Goal: Task Accomplishment & Management: Use online tool/utility

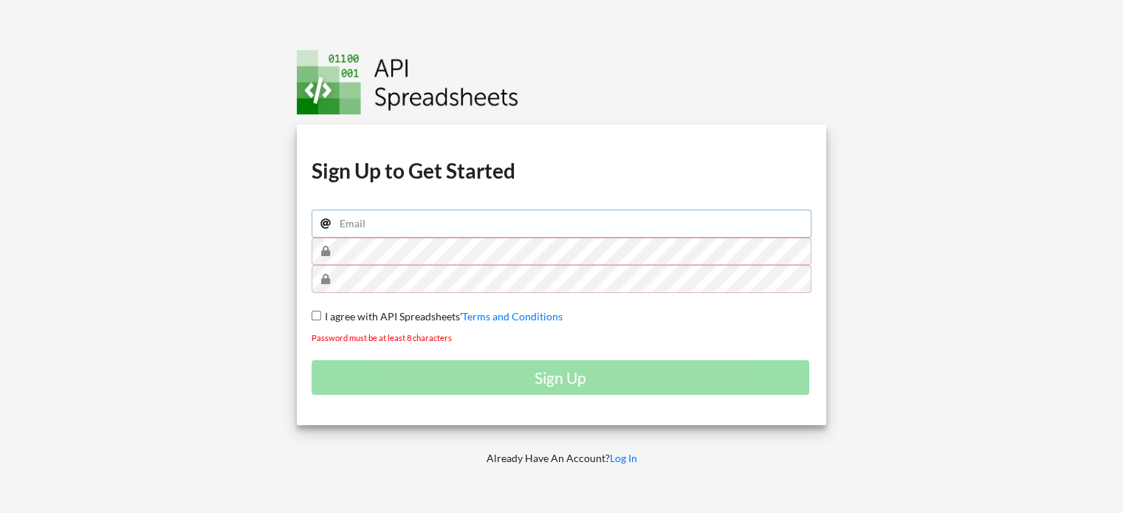
click at [582, 224] on input "email" at bounding box center [562, 224] width 501 height 28
type input "itaias@post.bgu.ac.il"
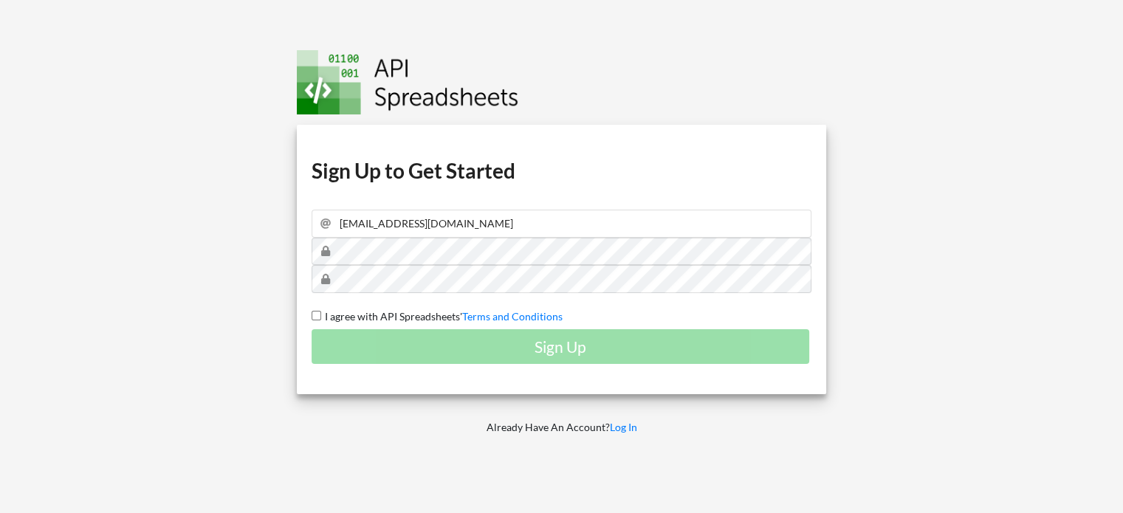
click at [316, 316] on input "I agree with API Spreadsheets' Terms and Conditions" at bounding box center [317, 316] width 10 height 10
checkbox input "true"
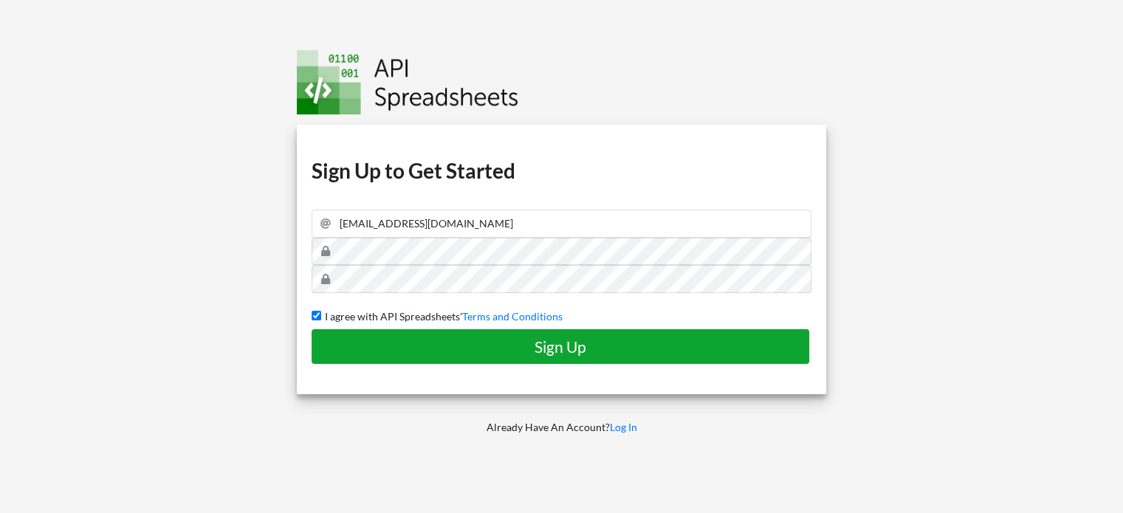
click at [368, 354] on h4 "Sign Up" at bounding box center [560, 346] width 467 height 18
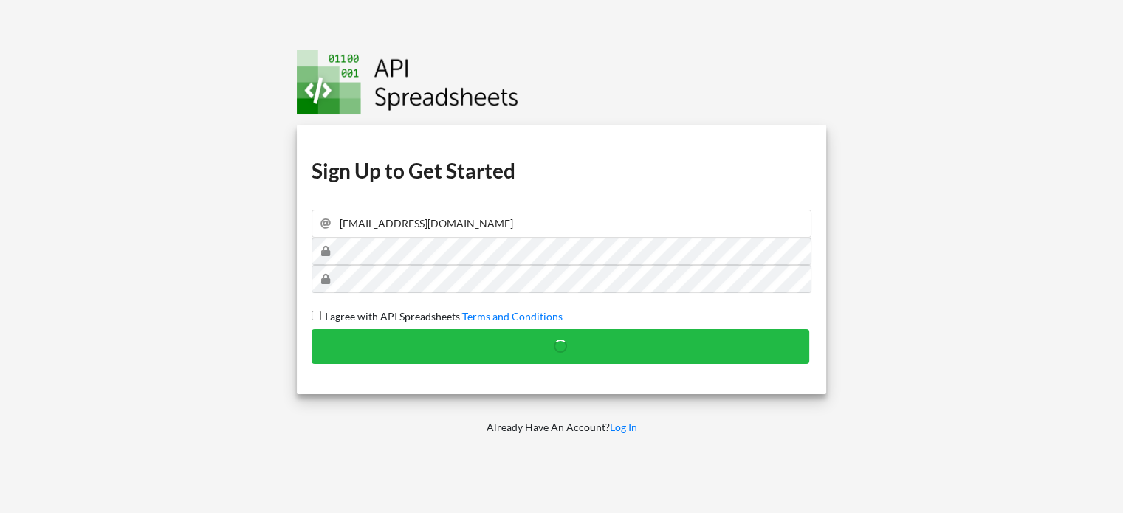
checkbox input "false"
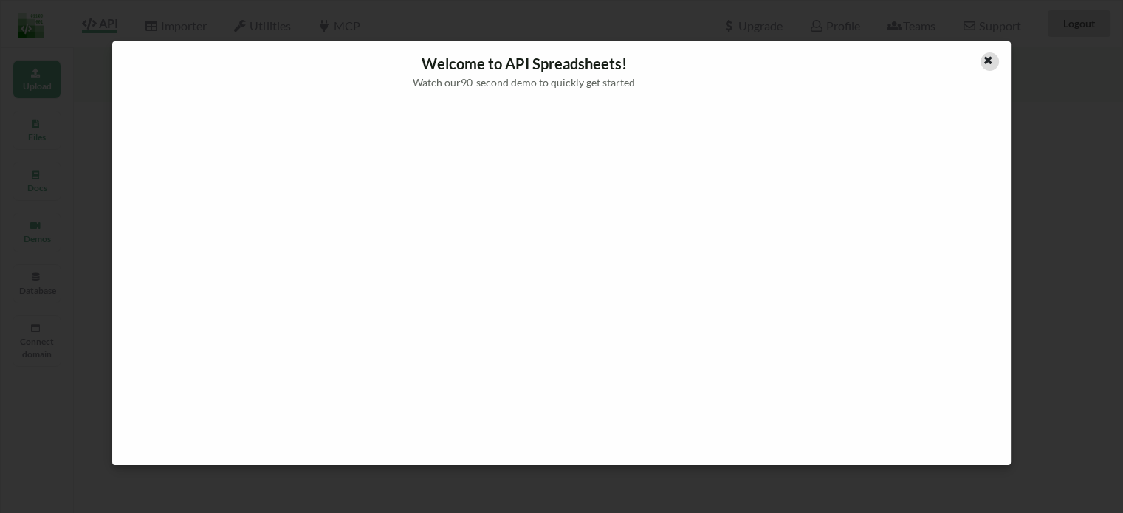
click at [989, 61] on icon at bounding box center [988, 58] width 13 height 10
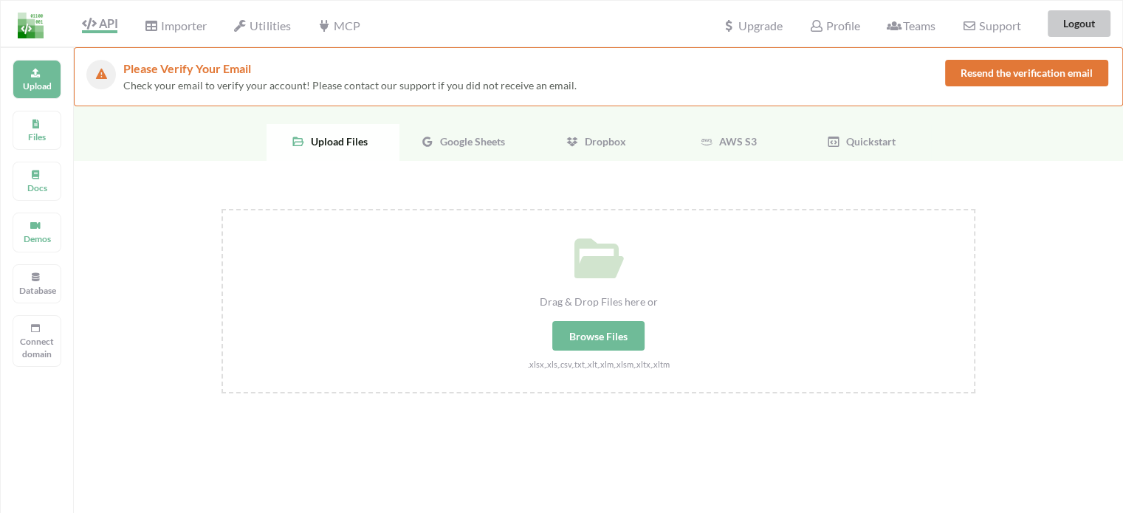
click at [1090, 24] on button "Logout" at bounding box center [1079, 23] width 63 height 27
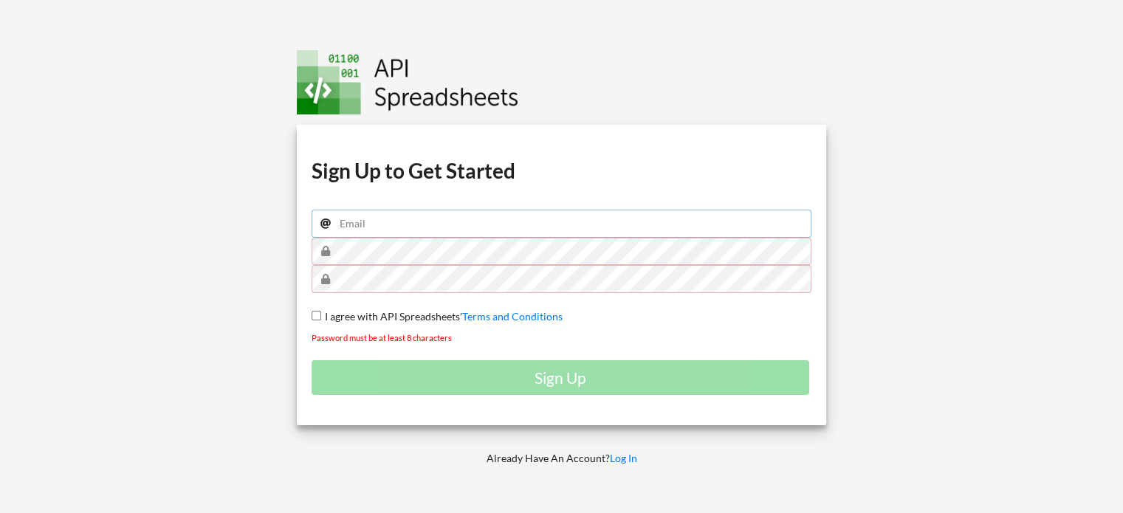
click at [447, 210] on input "email" at bounding box center [562, 224] width 501 height 28
type input "aviyambi1@gmail.com"
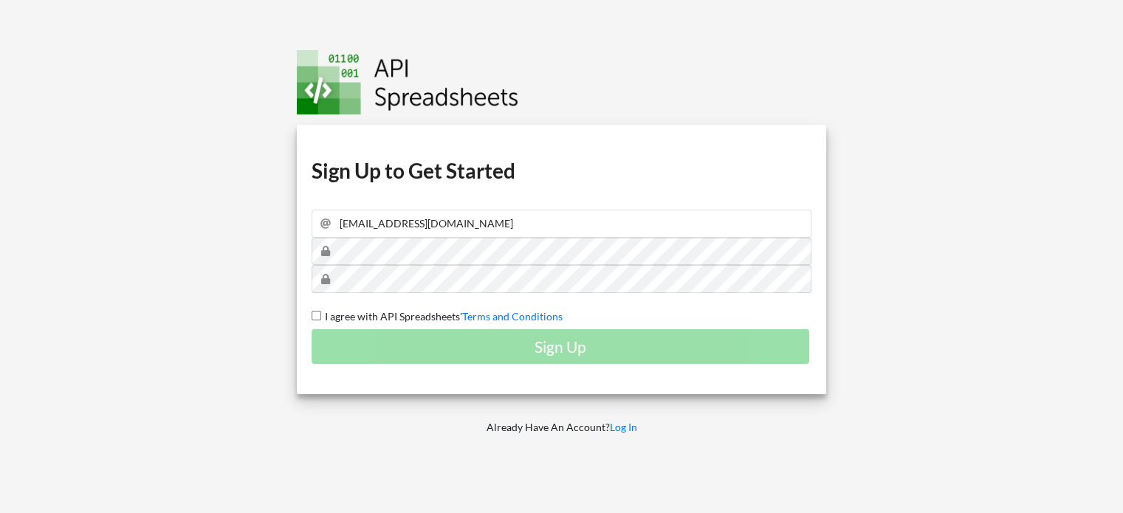
click at [415, 345] on div "Sign Up" at bounding box center [562, 346] width 501 height 35
click at [317, 314] on input "I agree with API Spreadsheets' Terms and Conditions" at bounding box center [317, 316] width 10 height 10
checkbox input "true"
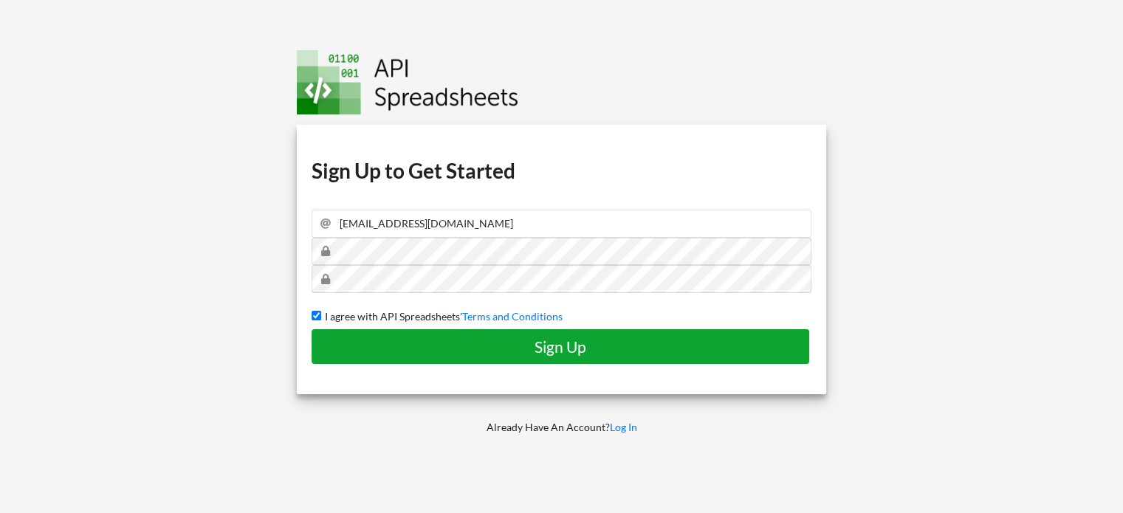
click at [352, 340] on h4 "Sign Up" at bounding box center [560, 346] width 467 height 18
checkbox input "false"
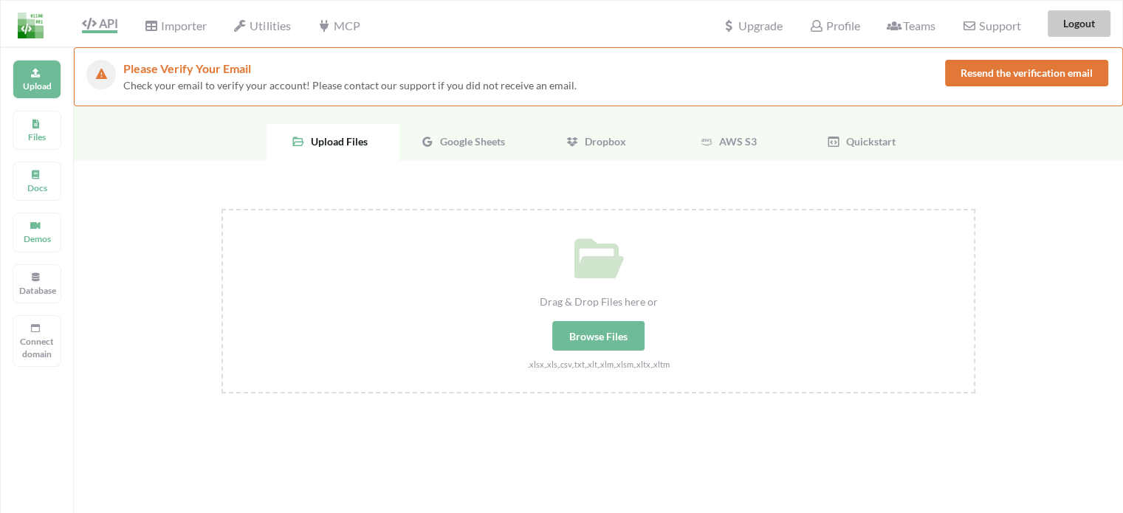
click at [1091, 15] on button "Logout" at bounding box center [1079, 23] width 63 height 27
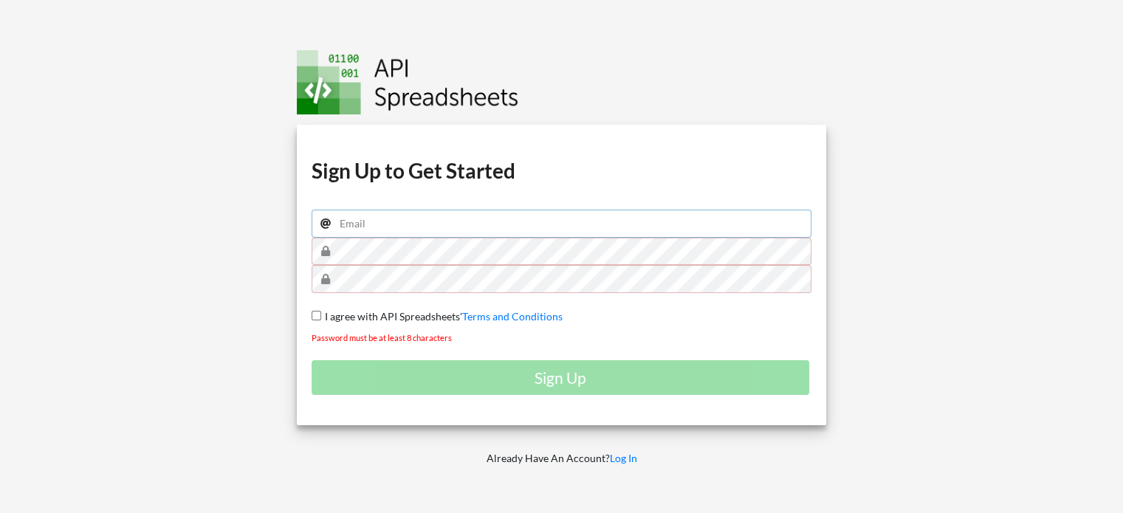
click at [422, 224] on input "email" at bounding box center [562, 224] width 501 height 28
type input "[EMAIL_ADDRESS][DOMAIN_NAME]"
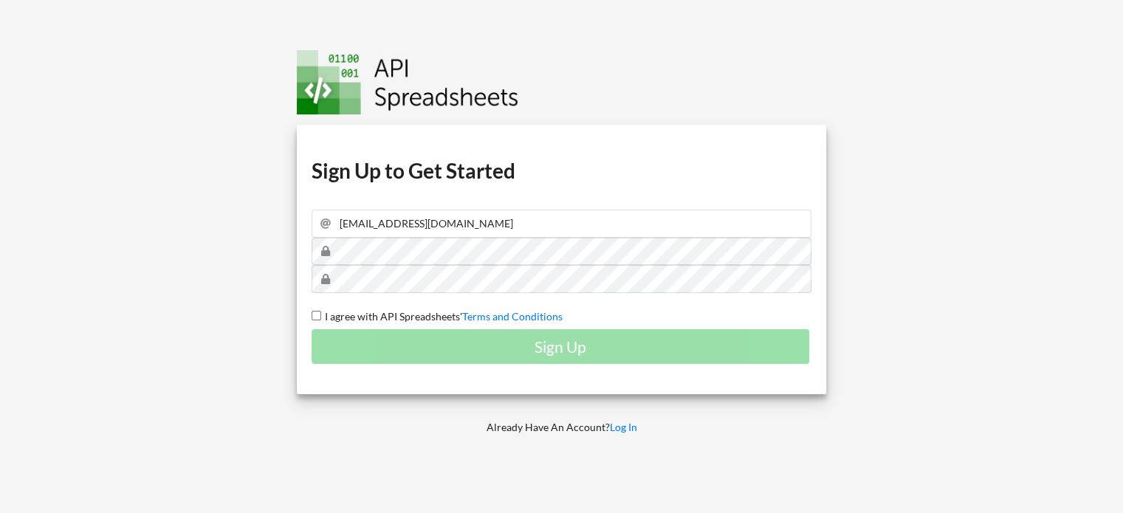
click at [473, 352] on div "Sign Up" at bounding box center [562, 346] width 501 height 35
click at [306, 315] on div "Download hidden Download hidden Download hidden Download hidden Sign Up to Get …" at bounding box center [562, 259] width 530 height 269
click at [313, 315] on input "I agree with API Spreadsheets' Terms and Conditions" at bounding box center [317, 316] width 10 height 10
checkbox input "true"
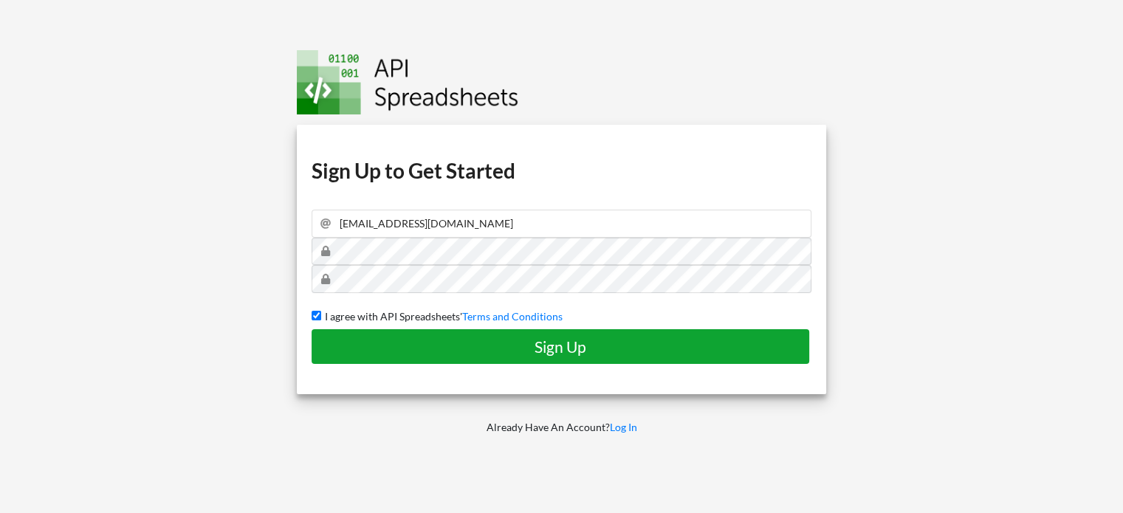
click at [343, 334] on button "Sign Up" at bounding box center [561, 346] width 498 height 35
checkbox input "false"
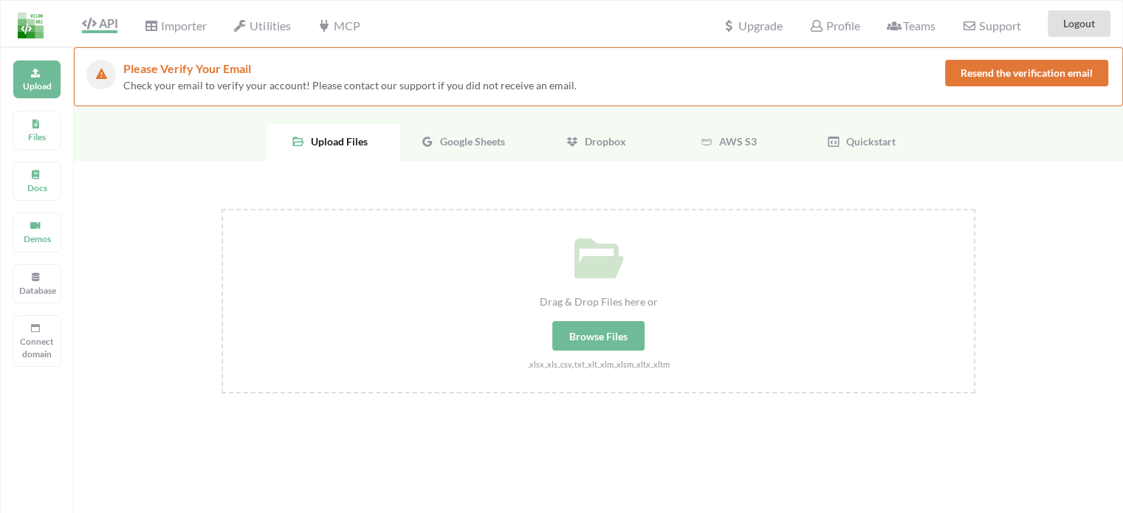
click at [478, 156] on div "Google Sheets" at bounding box center [465, 142] width 133 height 37
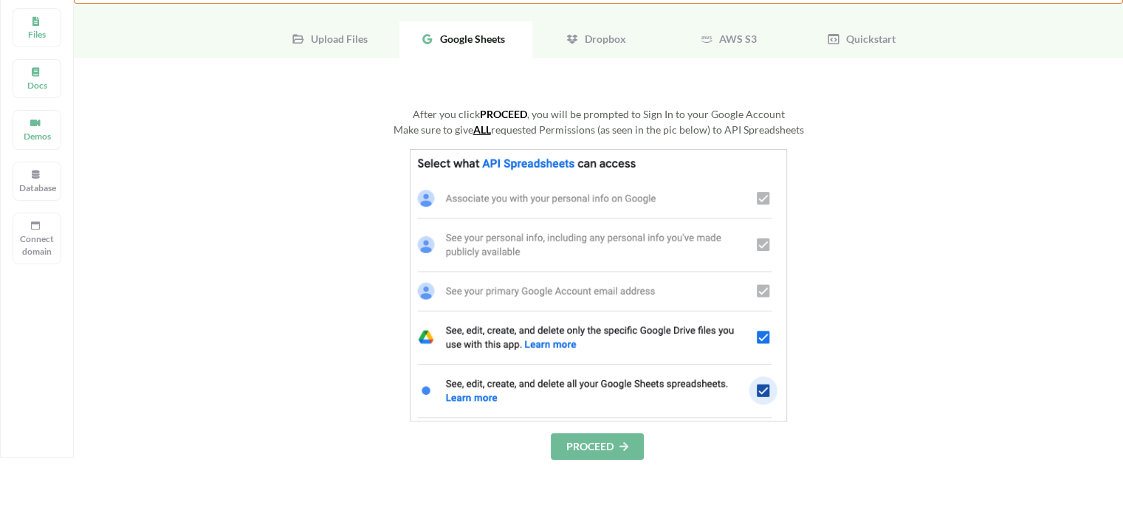
scroll to position [105, 0]
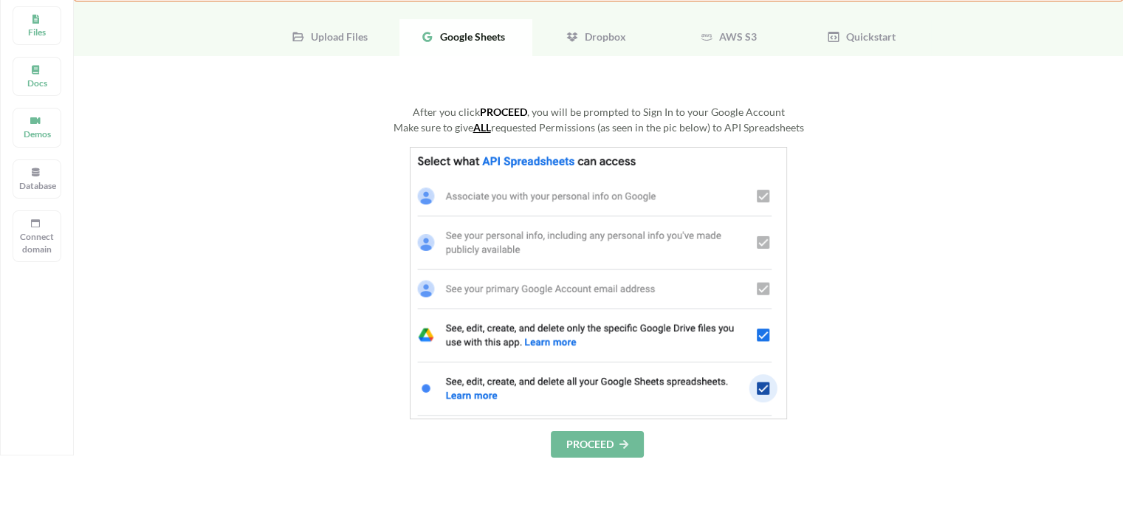
click at [569, 445] on button "PROCEED" at bounding box center [597, 444] width 93 height 27
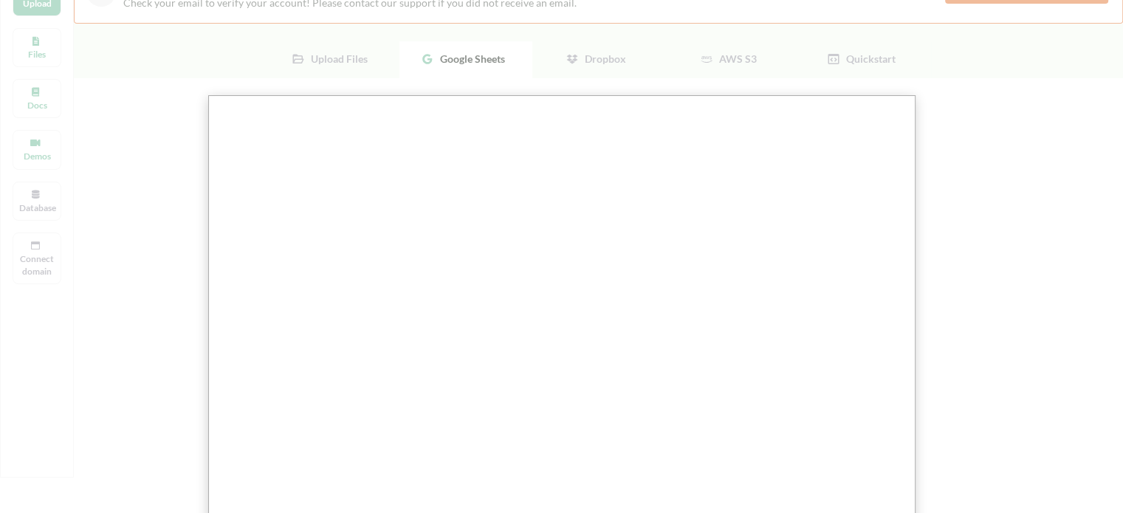
scroll to position [149, 0]
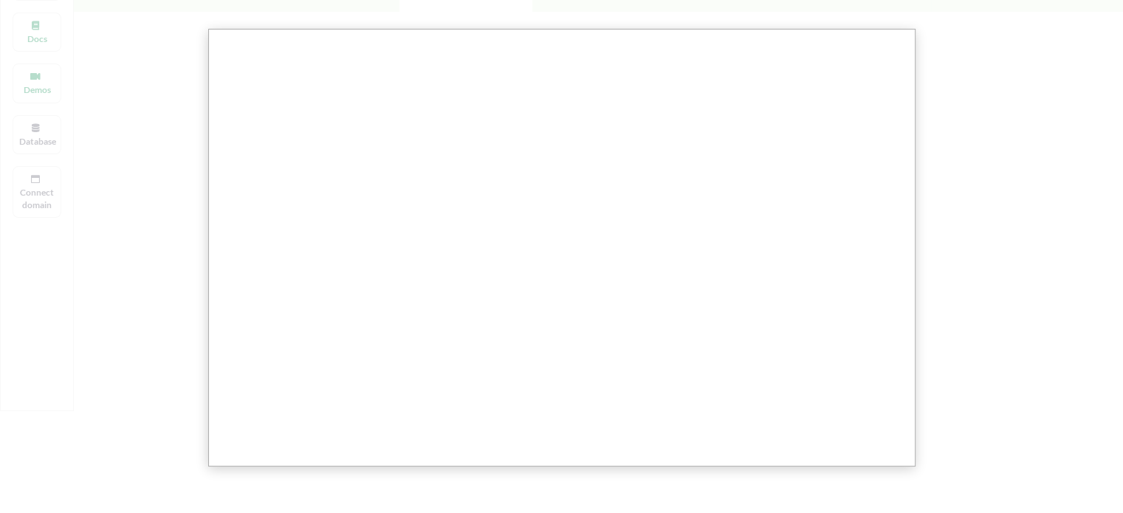
click at [959, 224] on div at bounding box center [567, 338] width 1134 height 975
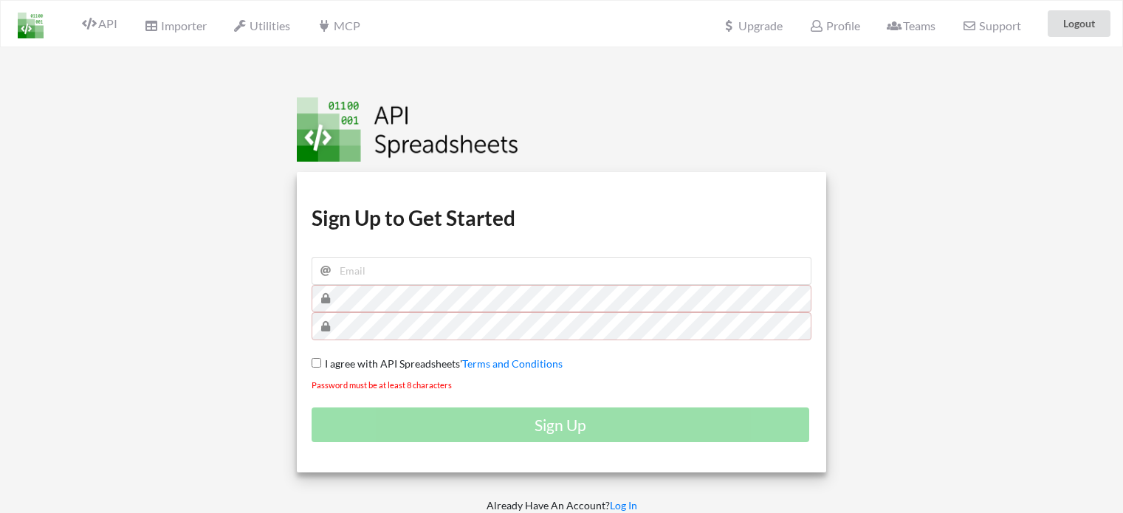
scroll to position [47, 0]
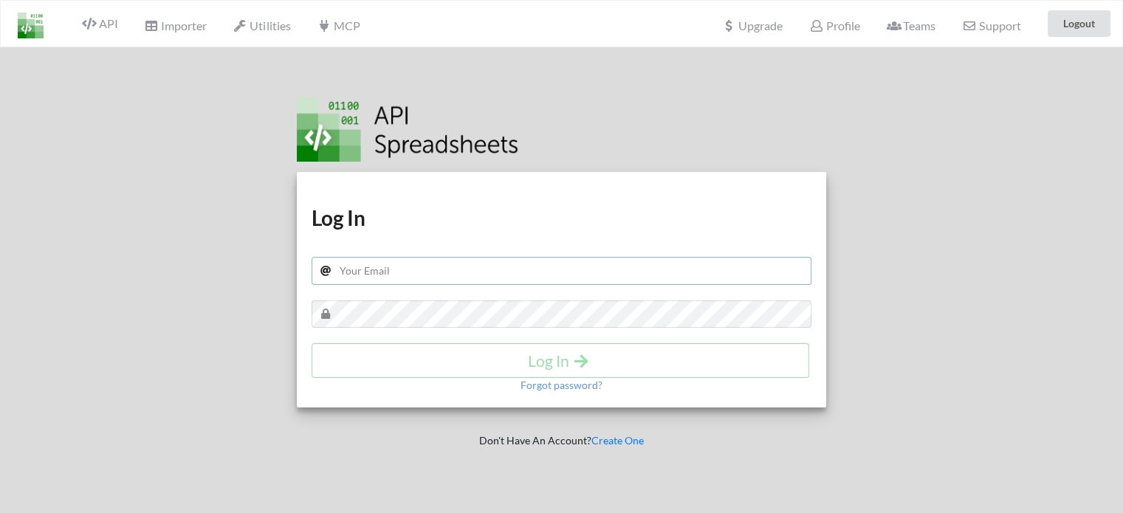
click at [410, 269] on input "text" at bounding box center [562, 271] width 501 height 28
type input "aviyambi1@gmail.com"
click at [436, 362] on h4 "Log In" at bounding box center [560, 360] width 467 height 18
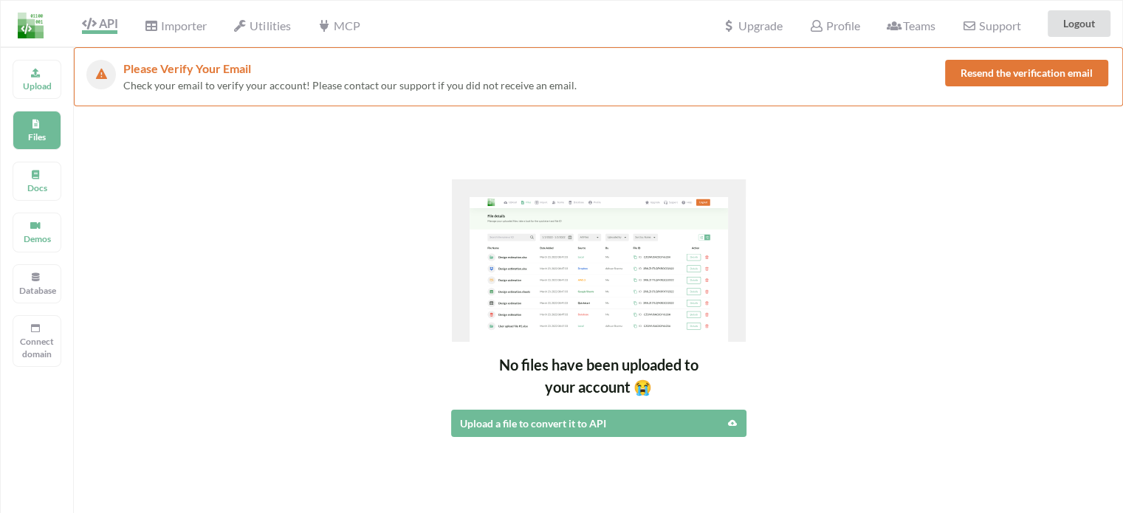
click at [112, 20] on span "API" at bounding box center [99, 25] width 35 height 18
click at [991, 72] on button "Resend the verification email" at bounding box center [1026, 73] width 163 height 27
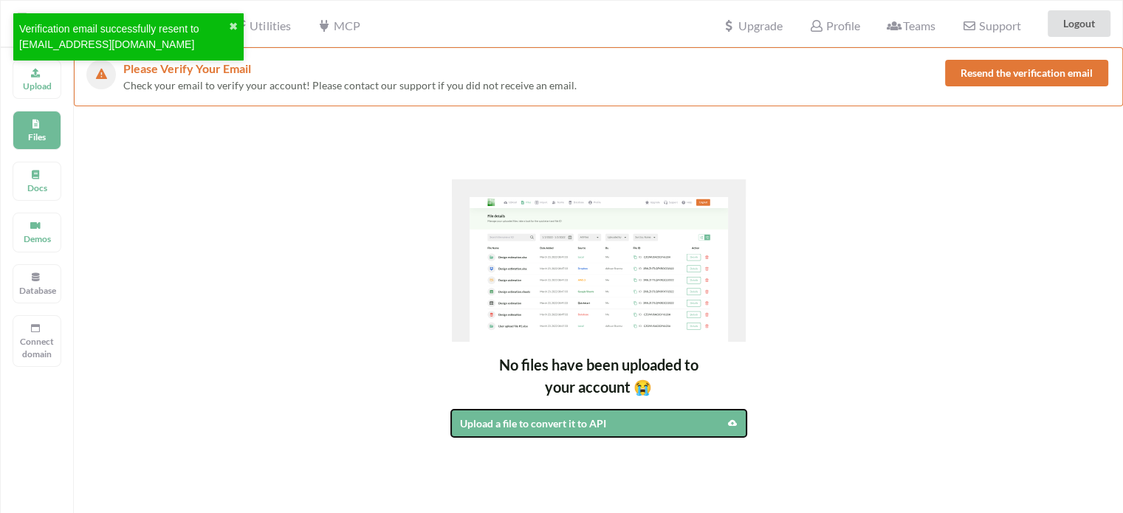
click at [579, 422] on div "Upload a file to convert it to API" at bounding box center [563, 424] width 207 height 16
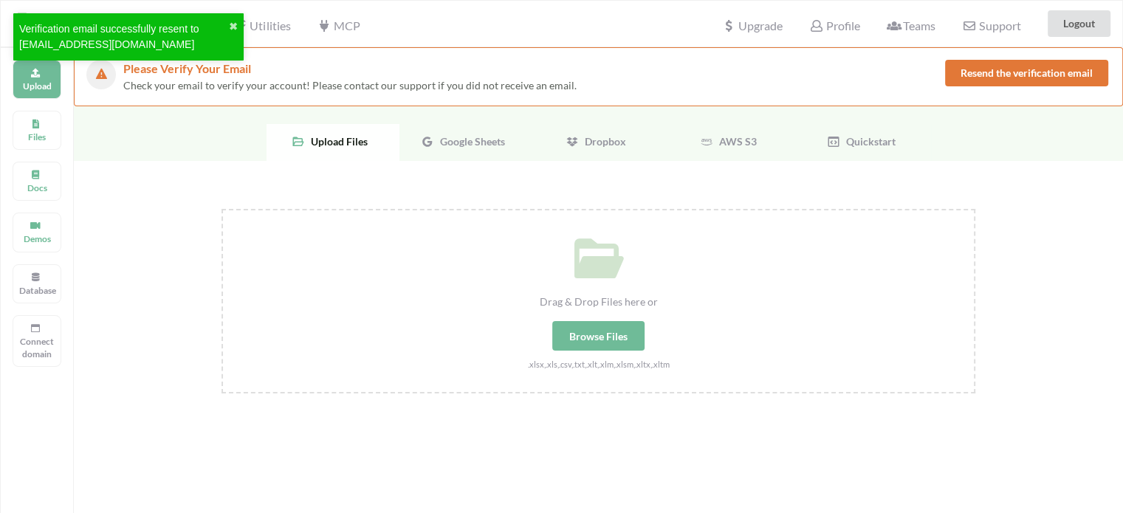
click at [470, 145] on span "Google Sheets" at bounding box center [469, 141] width 71 height 13
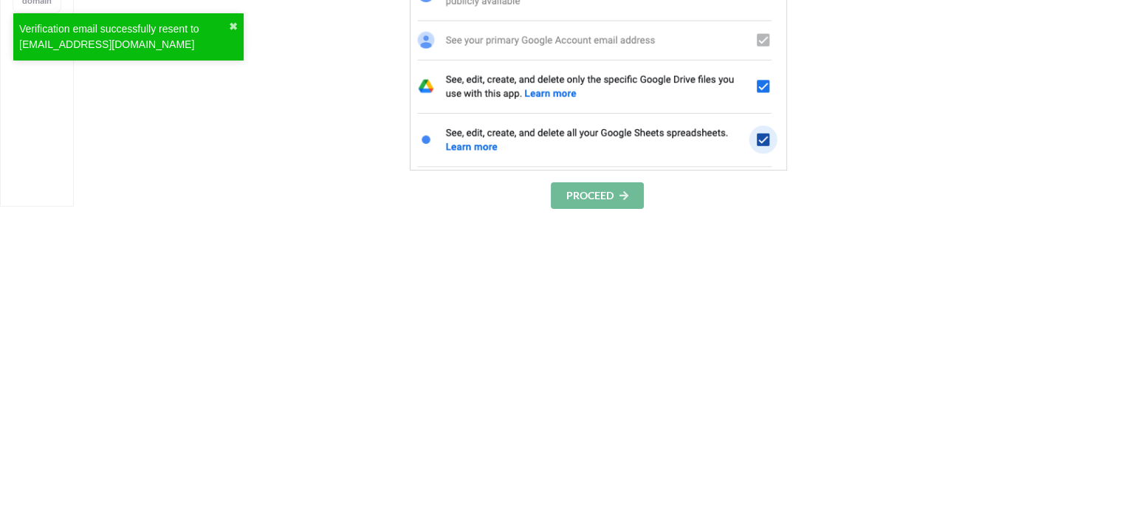
scroll to position [369, 0]
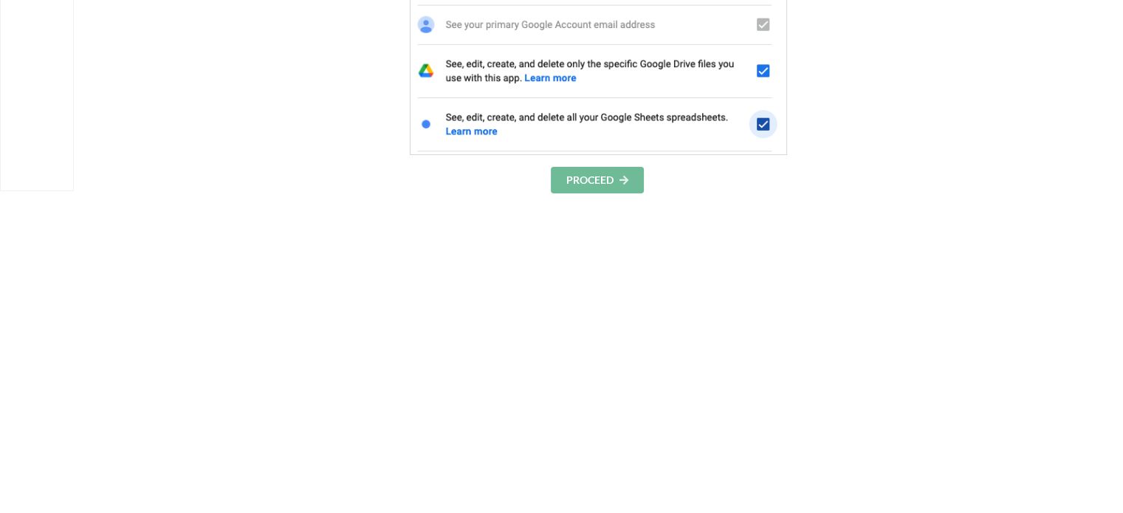
click at [588, 174] on button "PROCEED" at bounding box center [597, 180] width 93 height 27
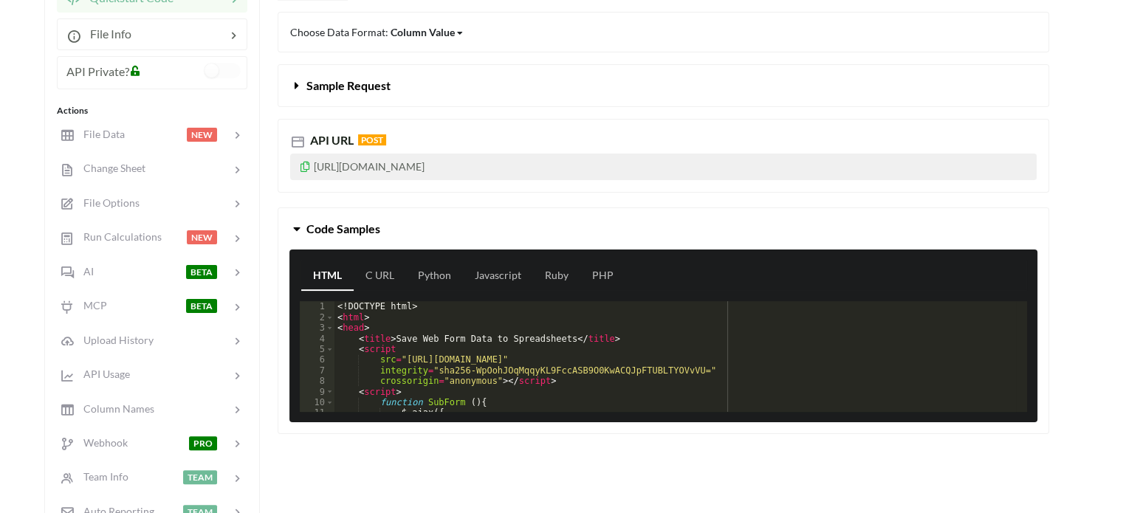
scroll to position [266, 0]
click at [304, 165] on icon at bounding box center [305, 164] width 13 height 10
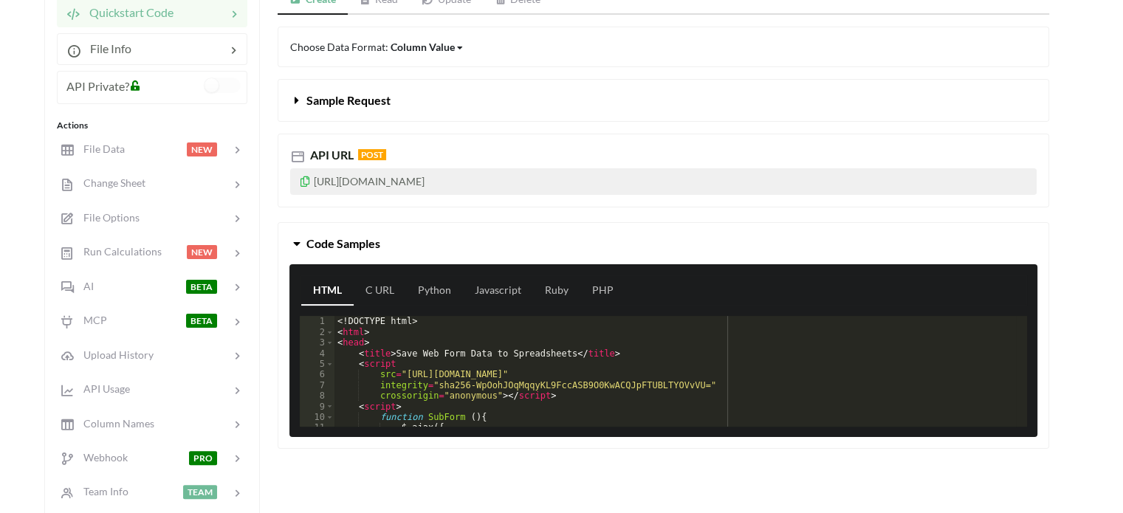
scroll to position [253, 0]
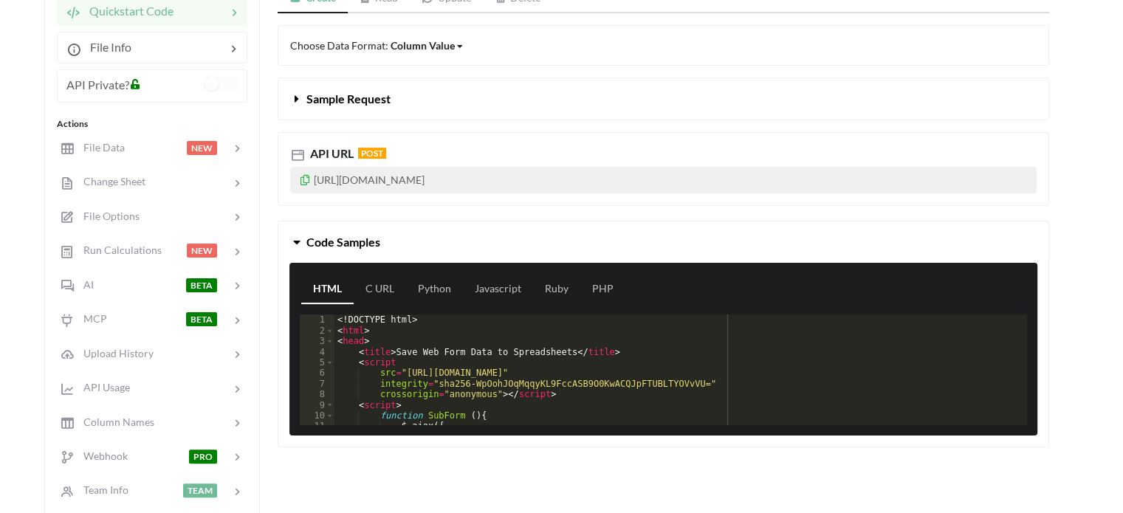
click at [400, 347] on div "<! DOCTYPE html > < html > < head > < title > Save Web Form Data to Spreadsheet…" at bounding box center [674, 381] width 681 height 132
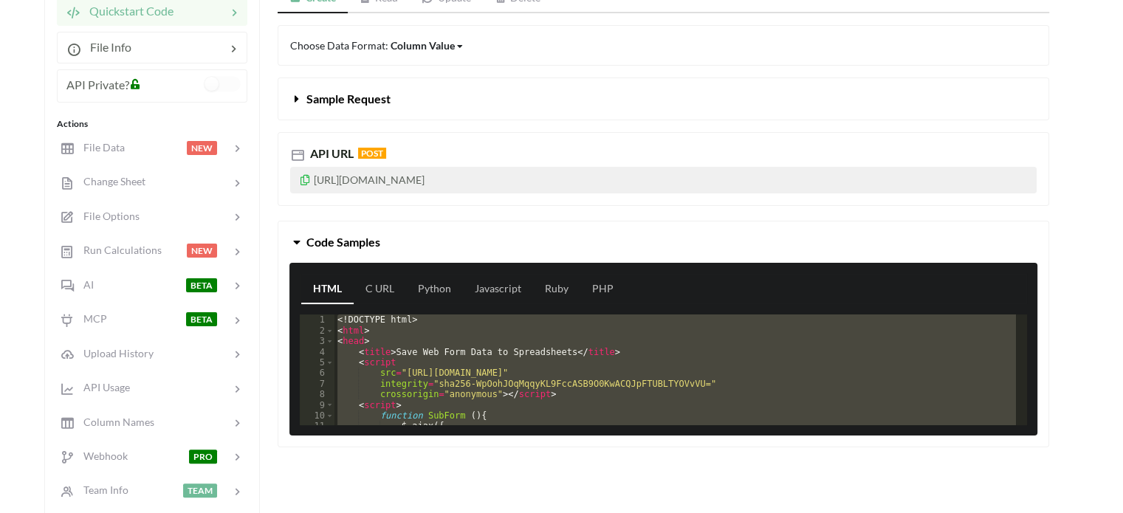
click at [605, 181] on p "[URL][DOMAIN_NAME]" at bounding box center [663, 180] width 746 height 27
drag, startPoint x: 605, startPoint y: 181, endPoint x: 406, endPoint y: 190, distance: 198.8
click at [406, 190] on p "[URL][DOMAIN_NAME]" at bounding box center [663, 180] width 746 height 27
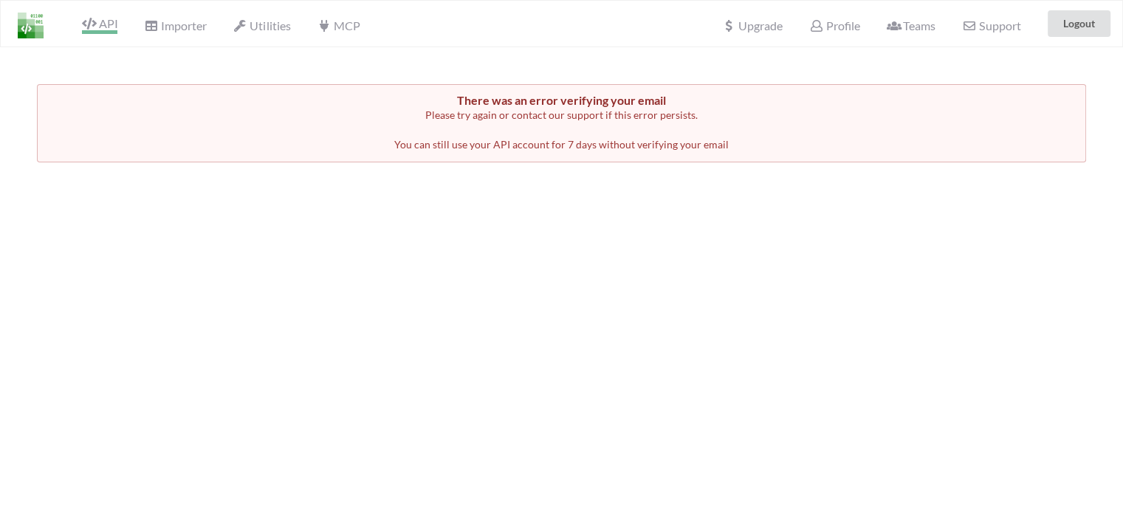
click at [106, 23] on span "API" at bounding box center [99, 25] width 35 height 18
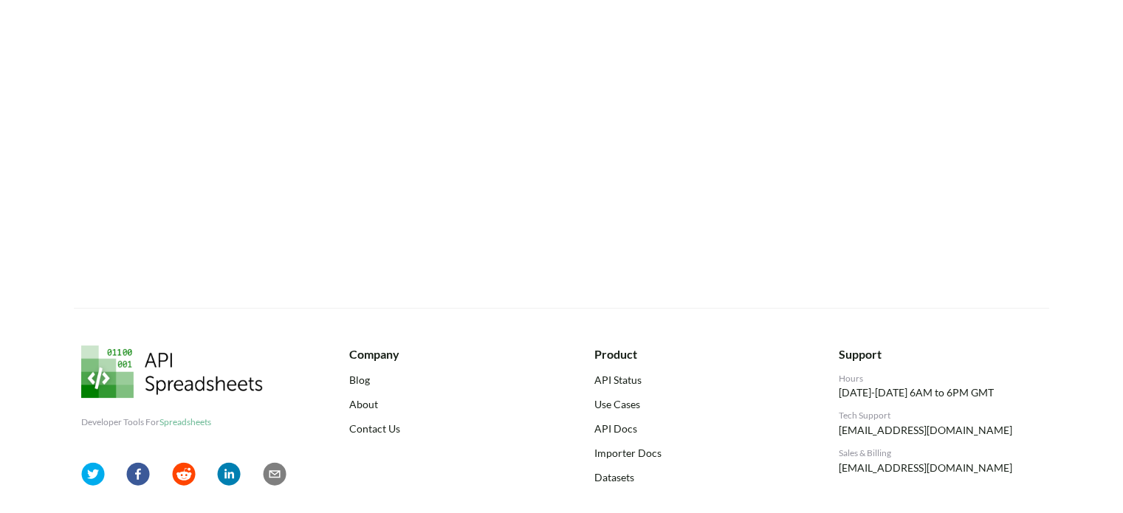
scroll to position [312, 0]
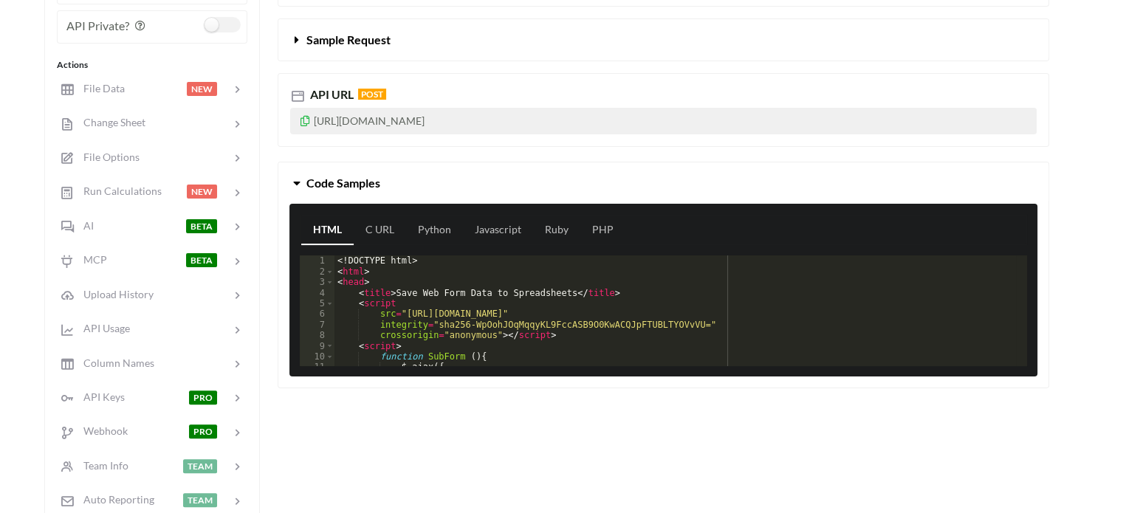
click at [309, 120] on icon at bounding box center [305, 119] width 13 height 10
